Goal: Task Accomplishment & Management: Complete application form

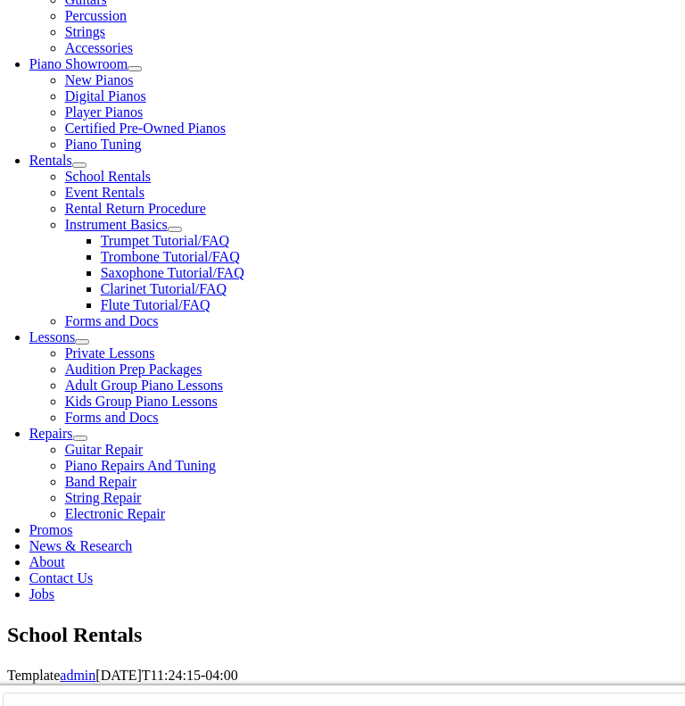
scroll to position [501, 0]
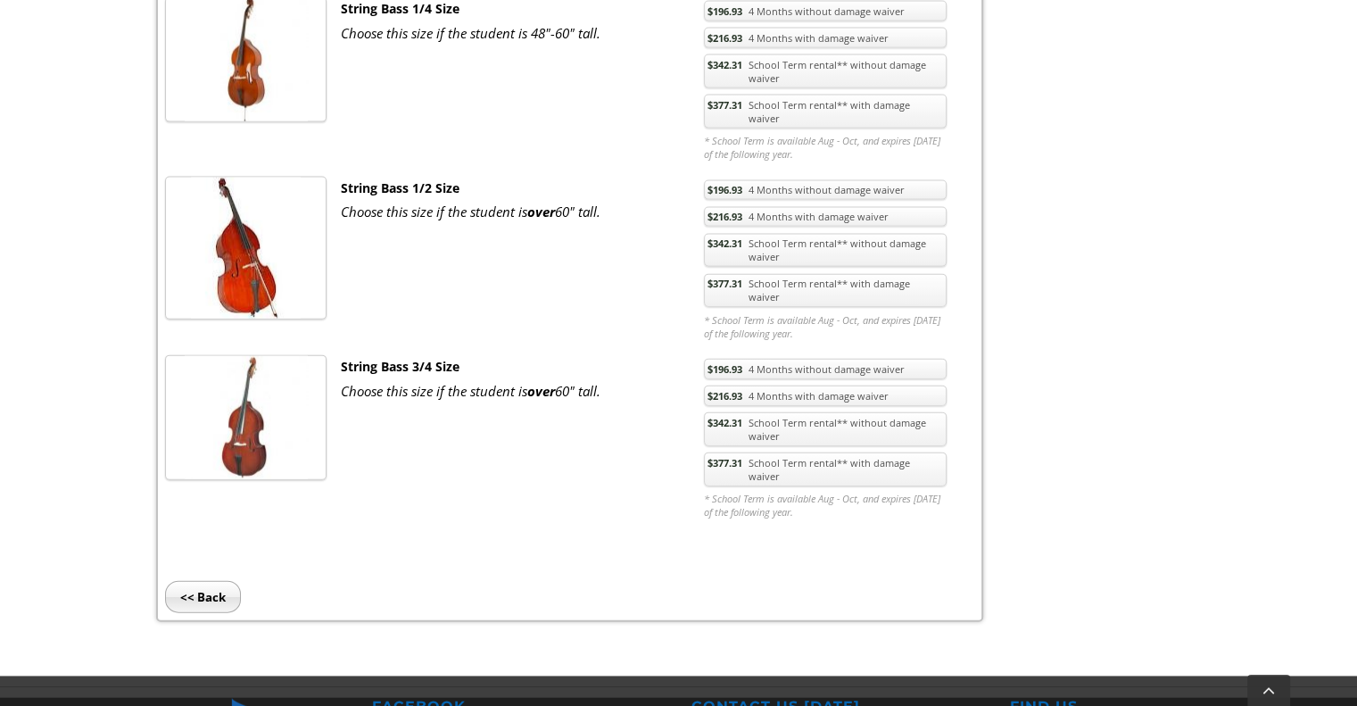
scroll to position [4006, 0]
